Goal: Task Accomplishment & Management: Use online tool/utility

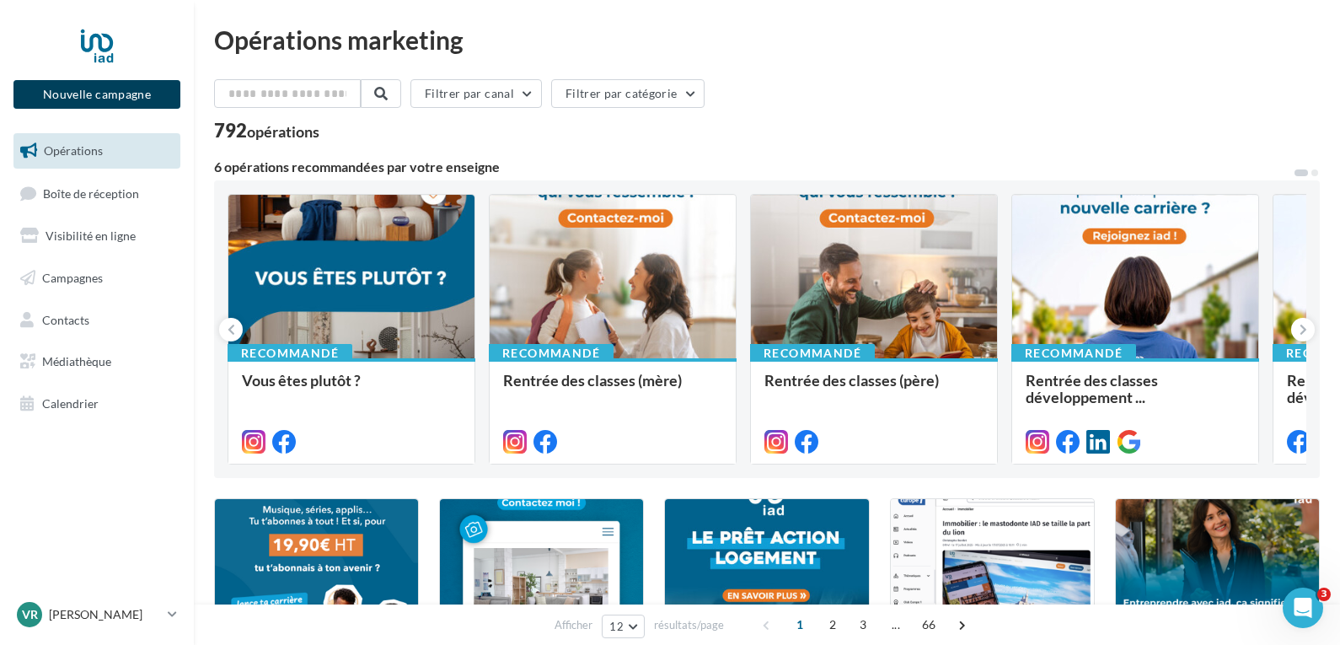
click at [92, 99] on button "Nouvelle campagne" at bounding box center [96, 94] width 167 height 29
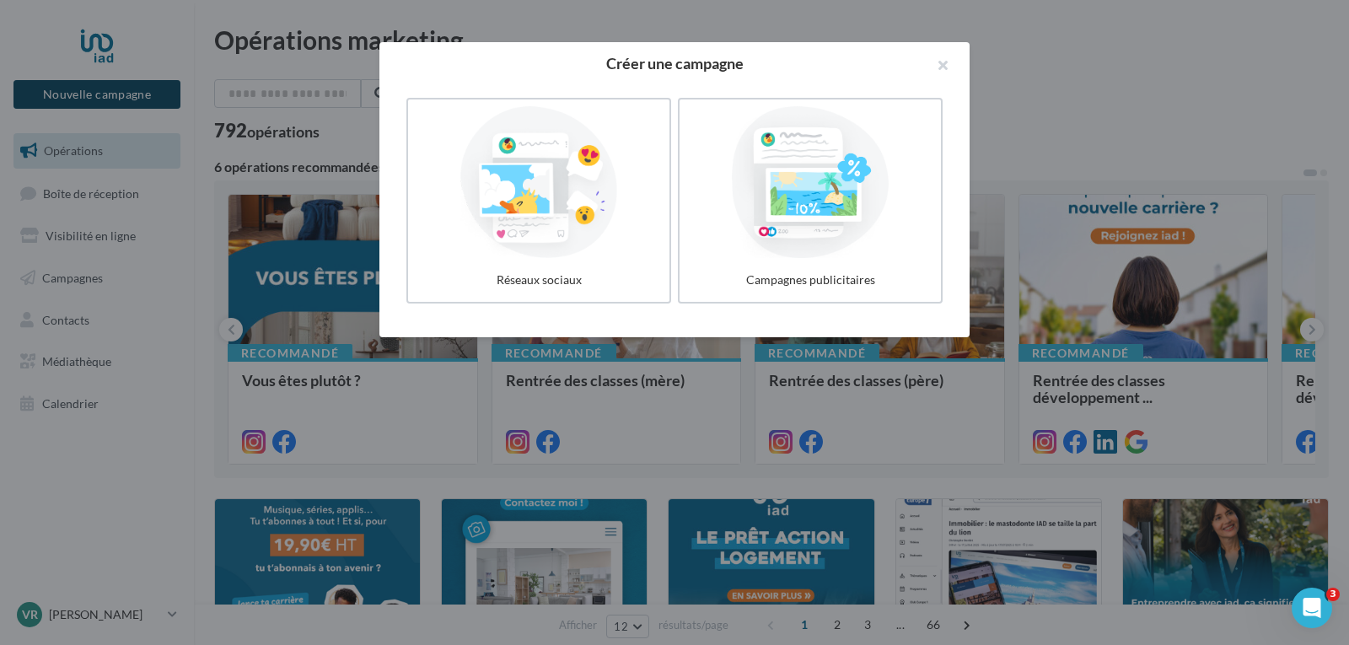
click at [92, 99] on div at bounding box center [674, 322] width 1349 height 645
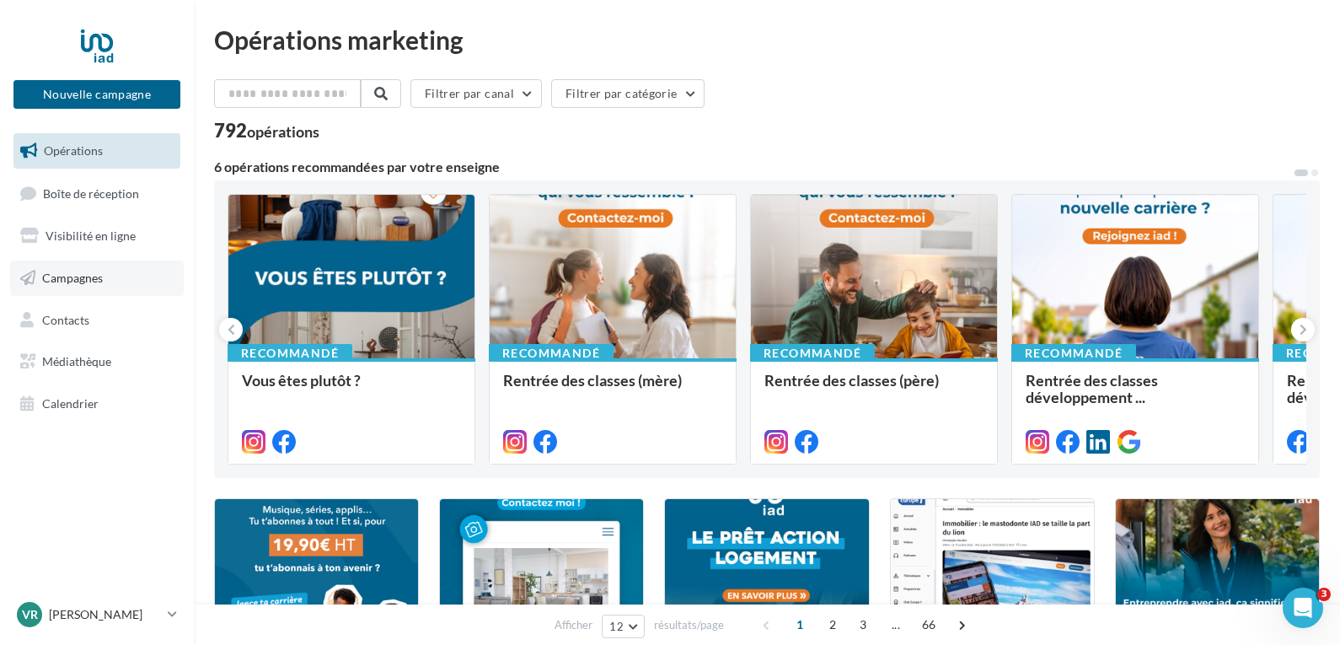
click at [77, 286] on link "Campagnes" at bounding box center [97, 277] width 174 height 35
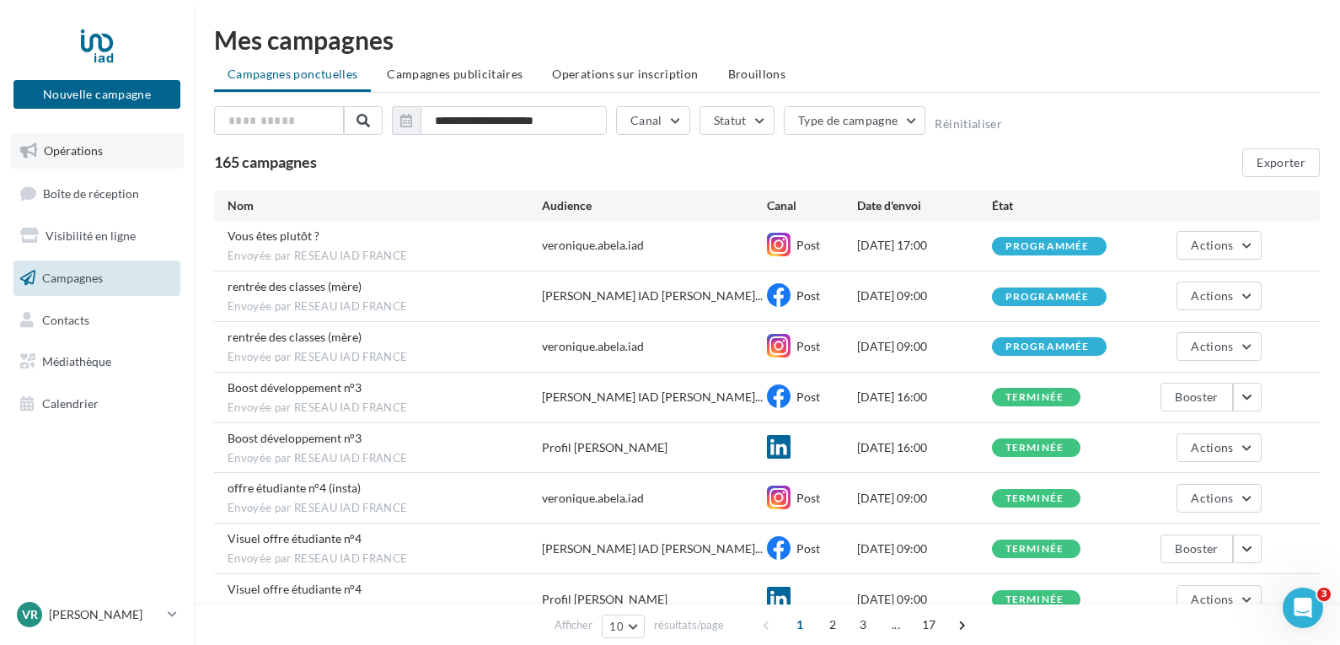
click at [89, 153] on span "Opérations" at bounding box center [73, 150] width 59 height 14
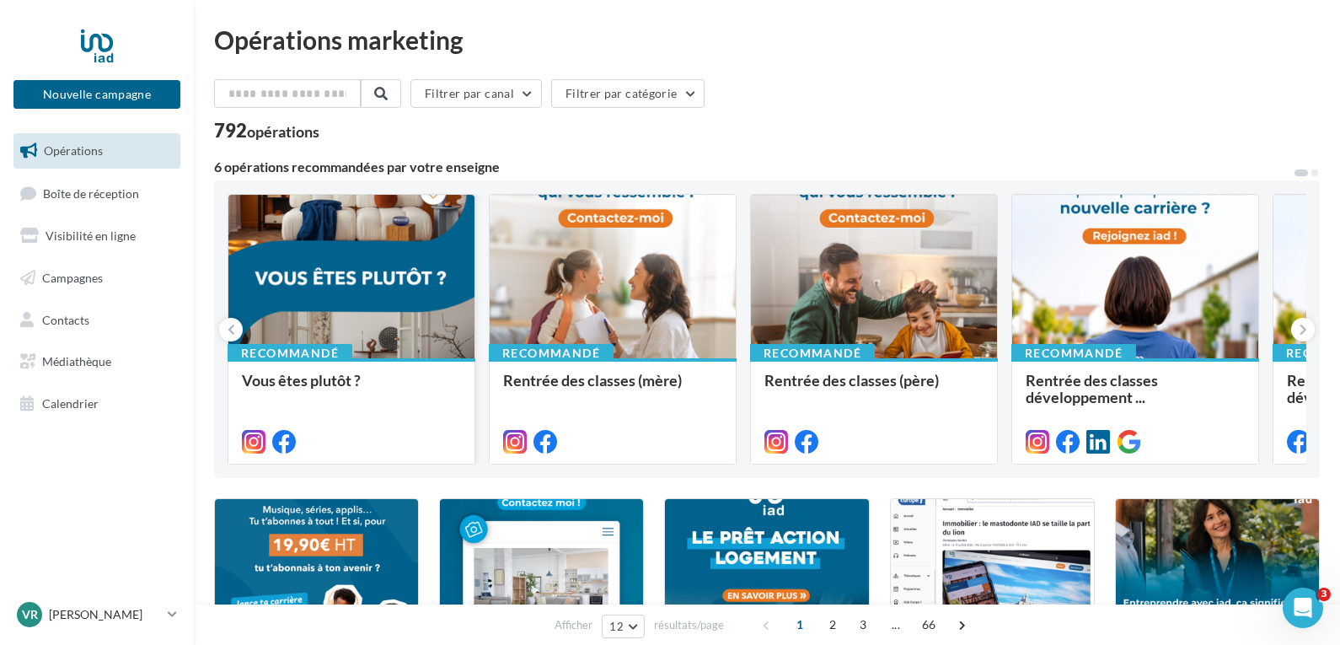
click at [423, 272] on div at bounding box center [351, 277] width 246 height 165
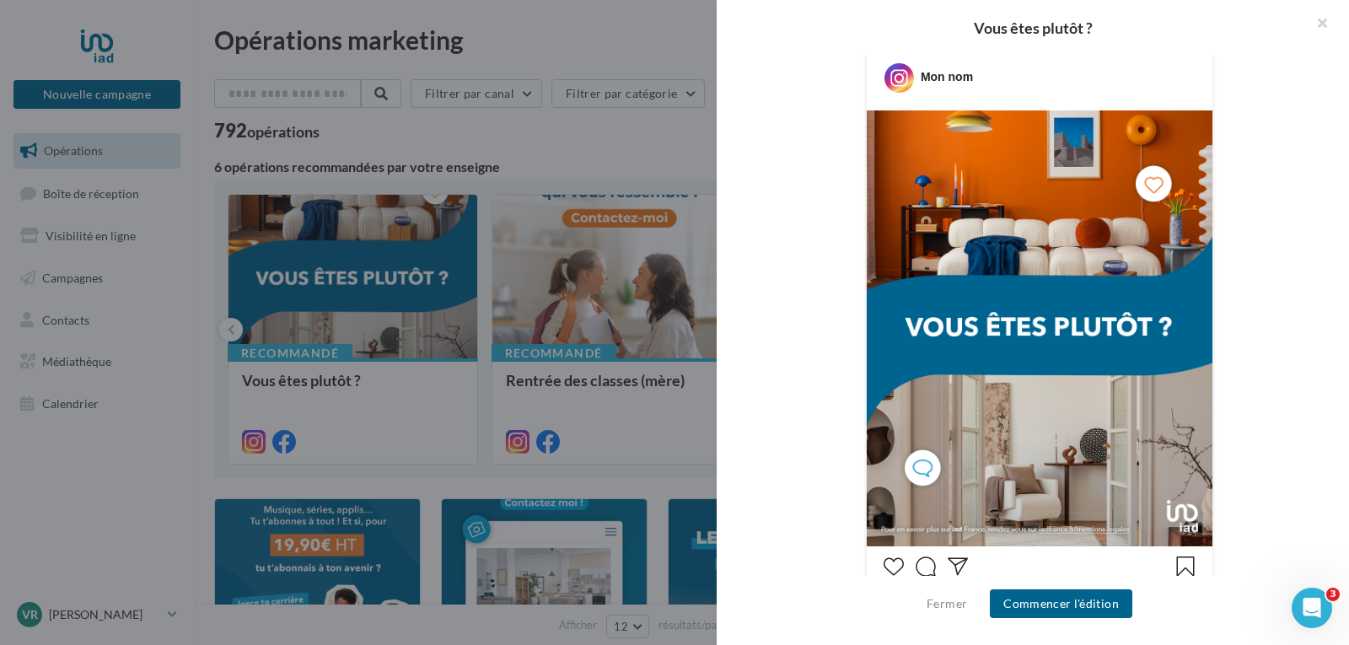
scroll to position [281, 0]
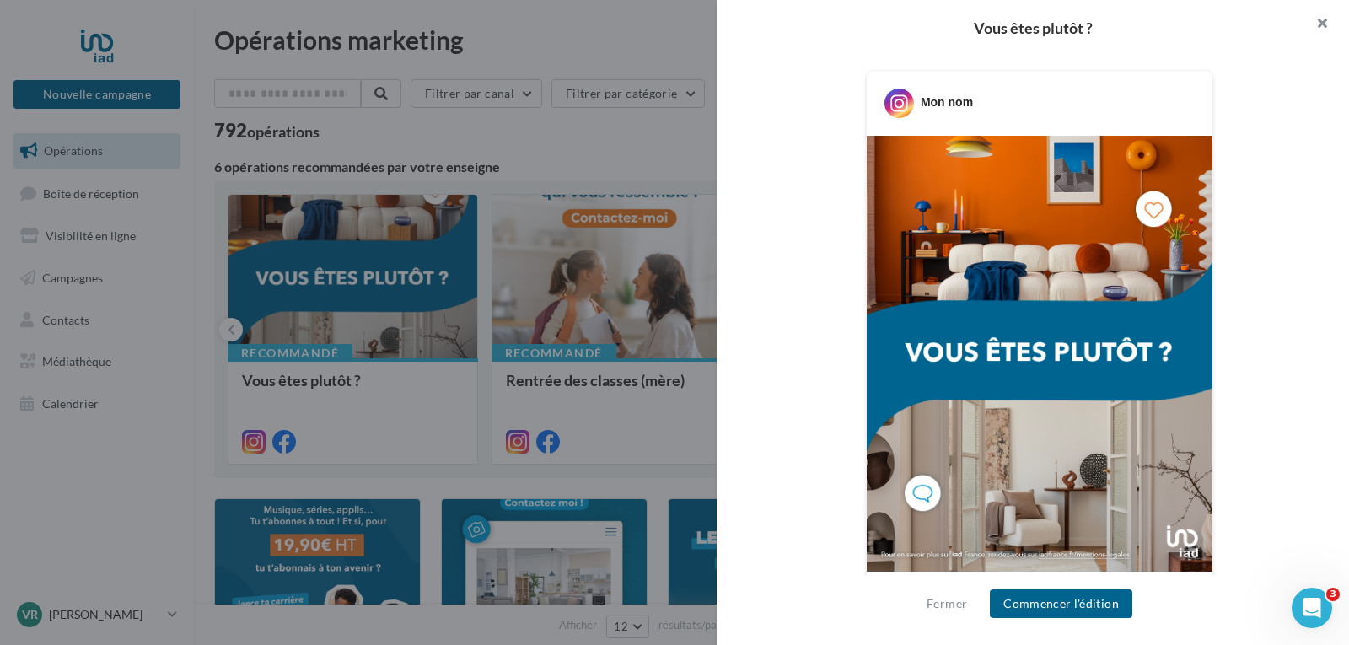
click at [1322, 27] on button "button" at bounding box center [1314, 25] width 67 height 51
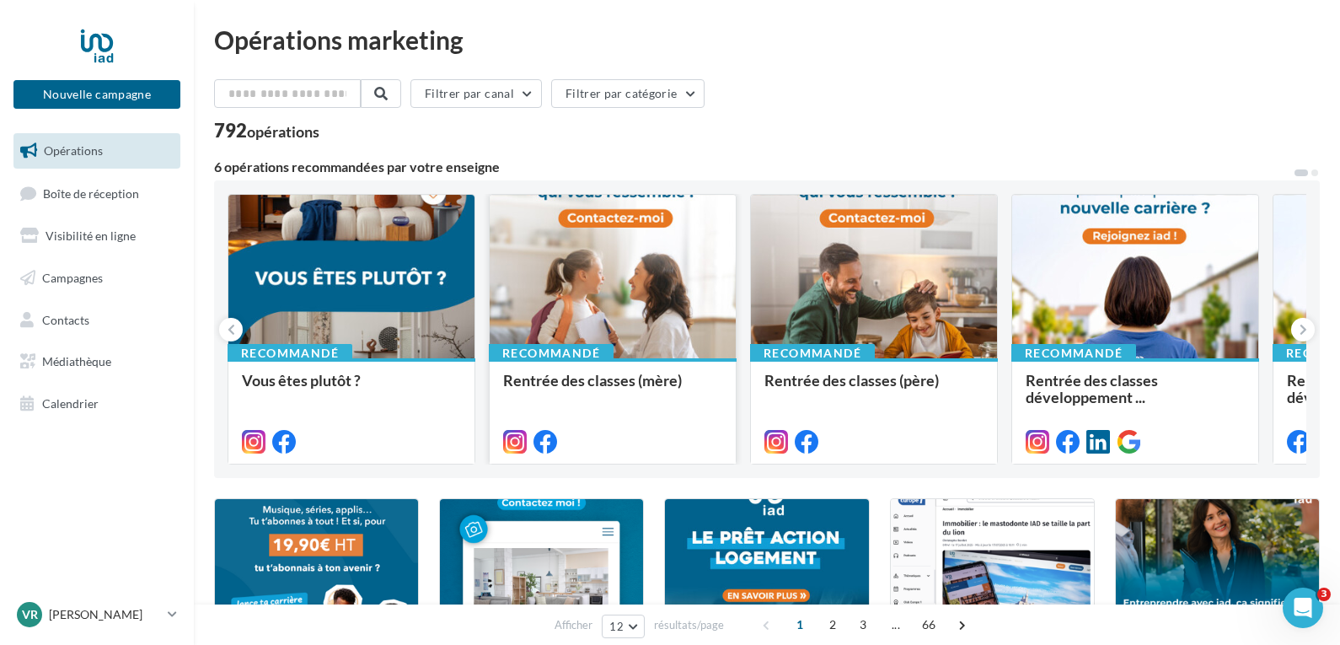
click at [655, 280] on div at bounding box center [613, 277] width 246 height 165
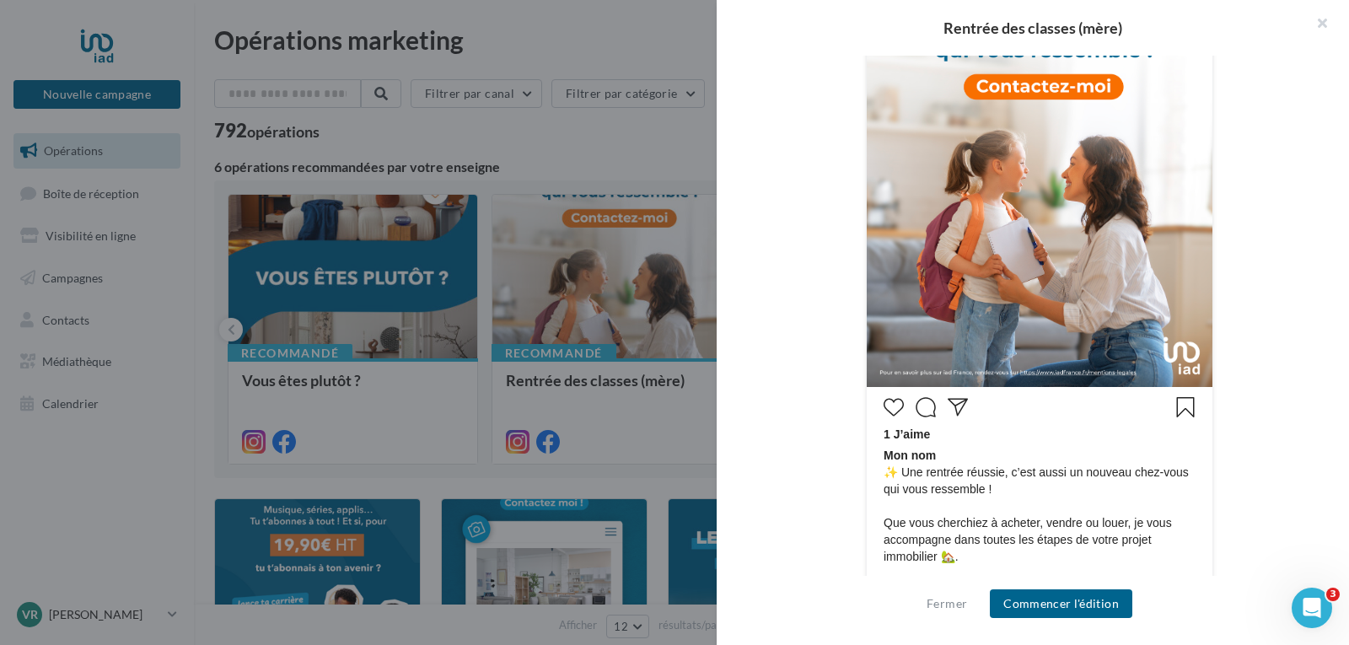
scroll to position [506, 0]
